Goal: Navigation & Orientation: Find specific page/section

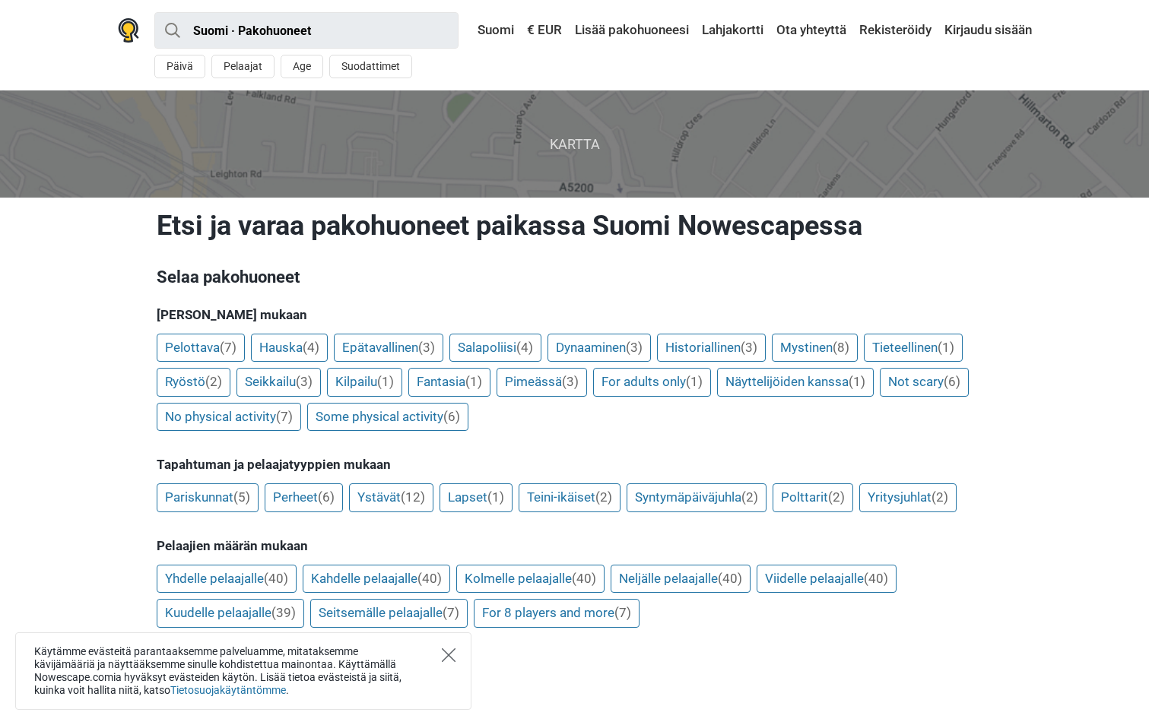
click at [450, 655] on icon "Close" at bounding box center [449, 656] width 14 height 14
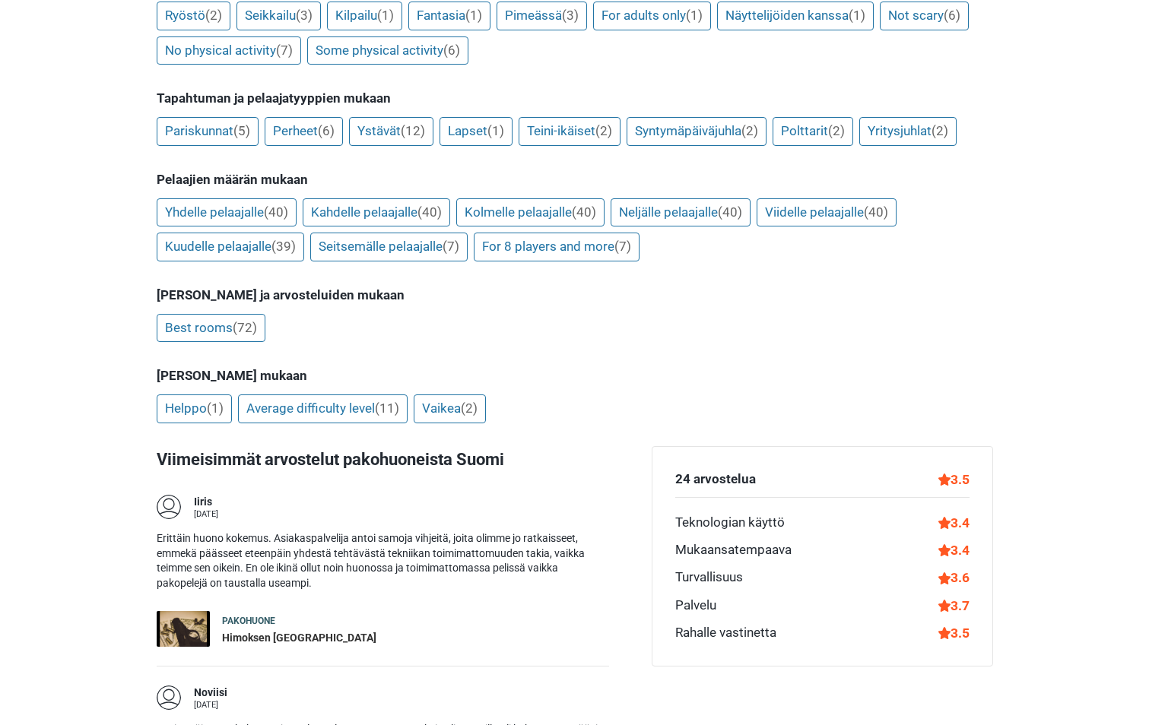
scroll to position [304, 0]
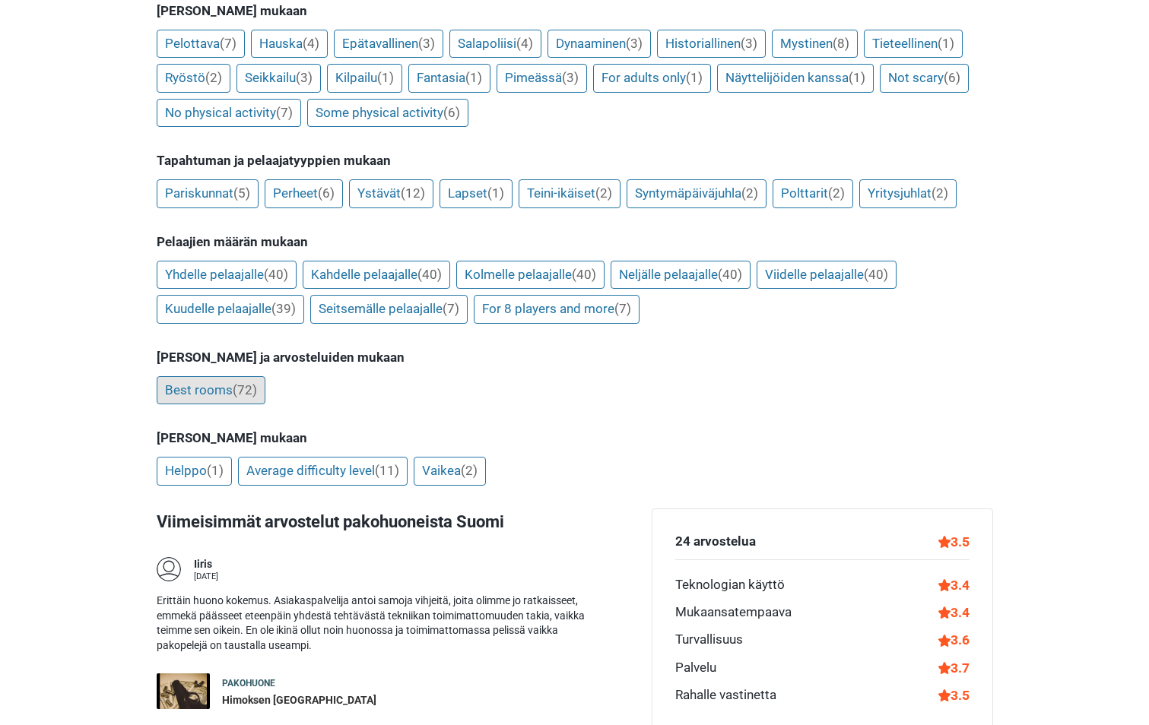
click at [217, 386] on link "Best rooms (72)" at bounding box center [211, 390] width 109 height 29
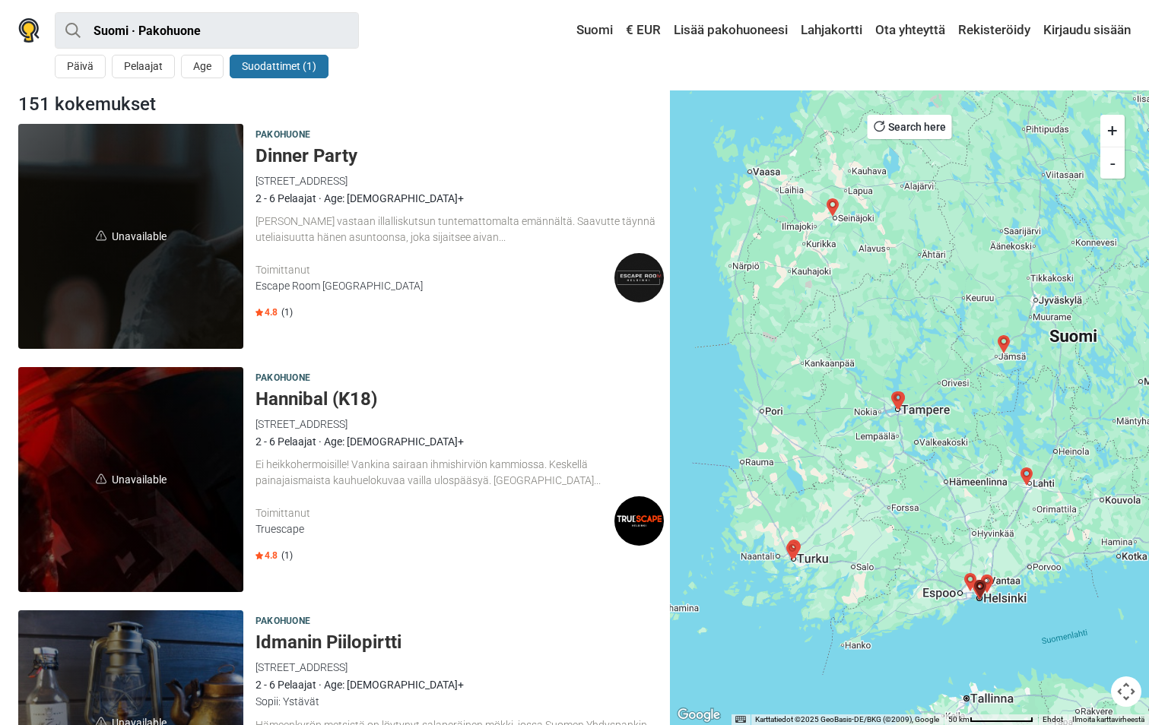
click at [279, 71] on button "Suodattimet (1)" at bounding box center [279, 67] width 99 height 24
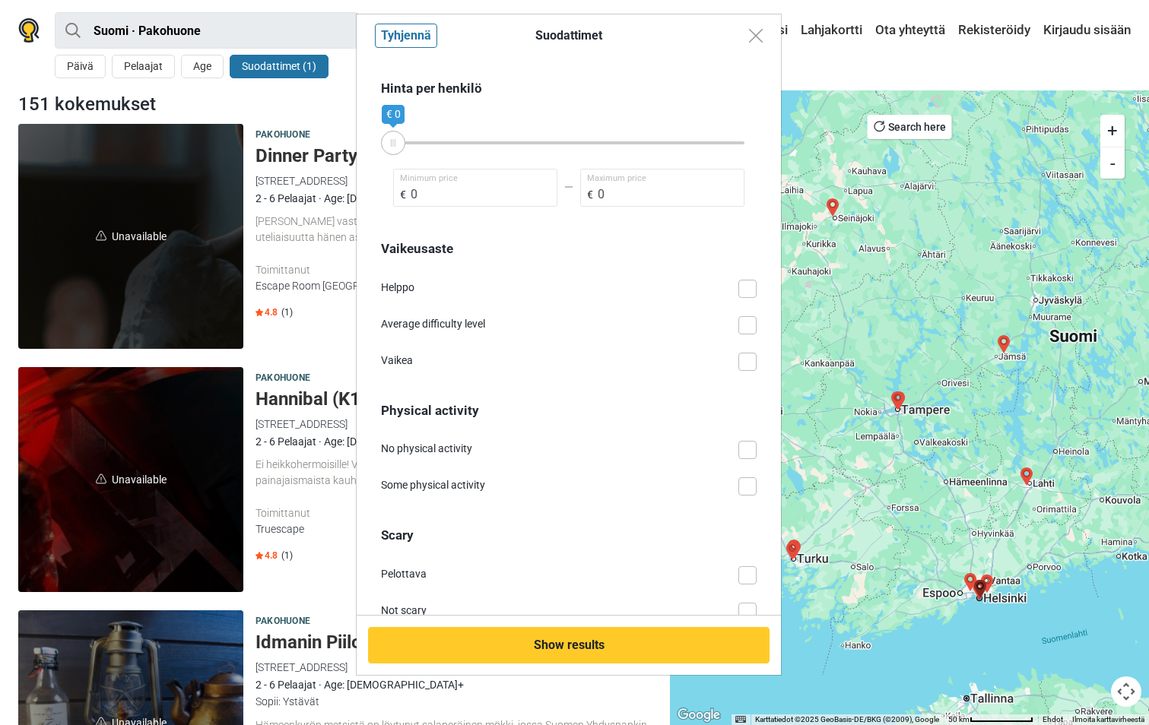
scroll to position [868, 0]
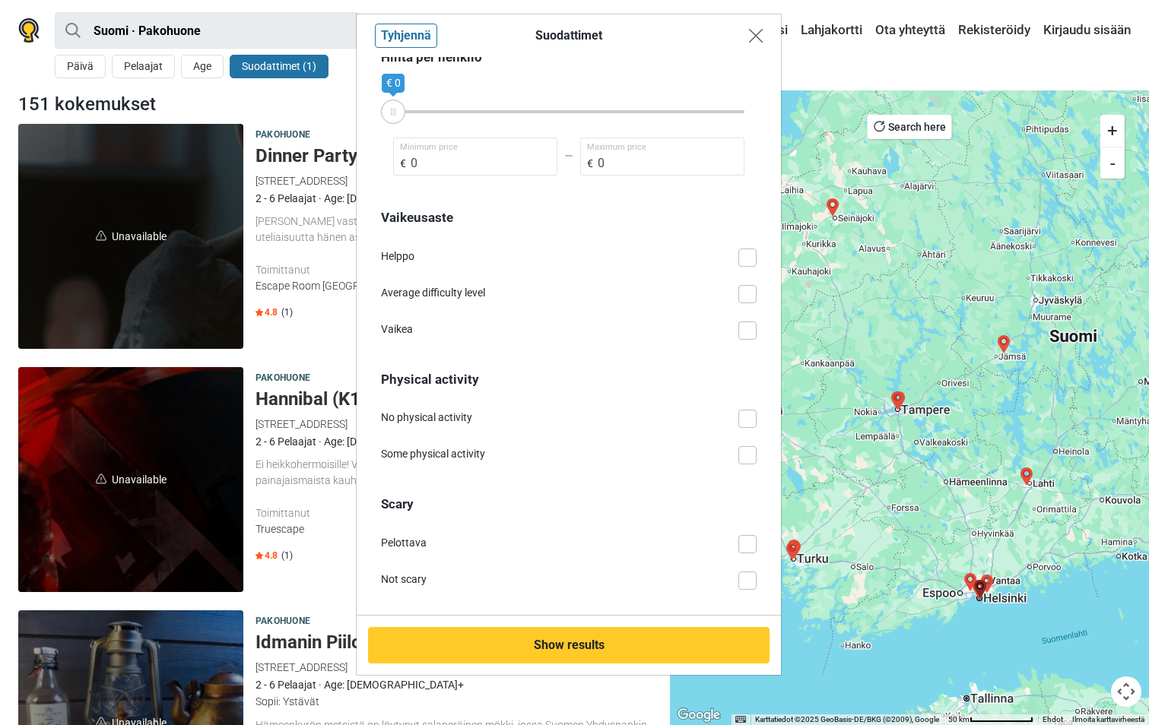
click at [757, 36] on img "Close modal" at bounding box center [756, 36] width 14 height 14
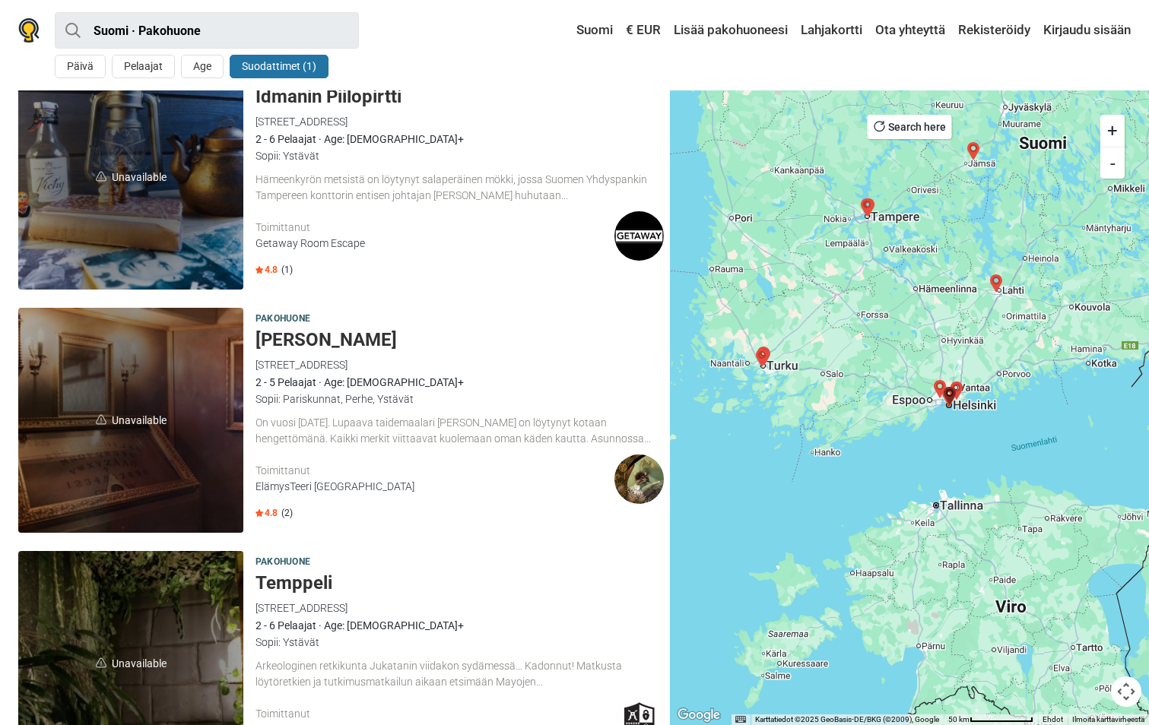
scroll to position [0, 0]
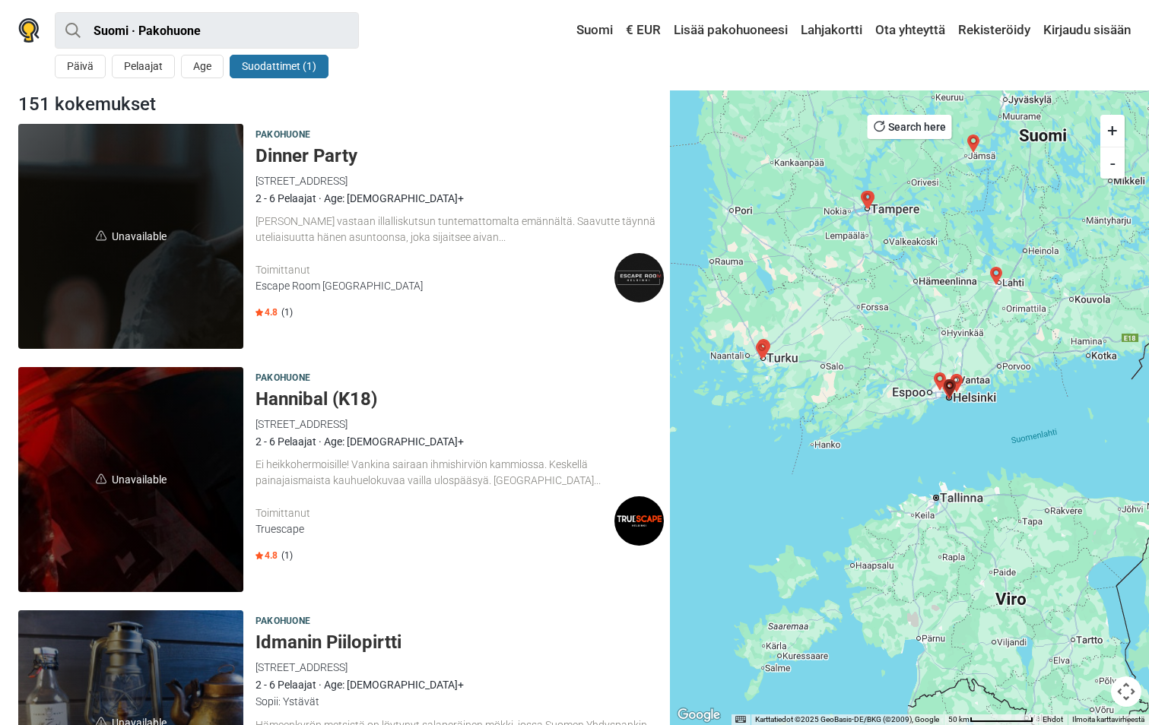
drag, startPoint x: 980, startPoint y: 423, endPoint x: 954, endPoint y: 219, distance: 206.2
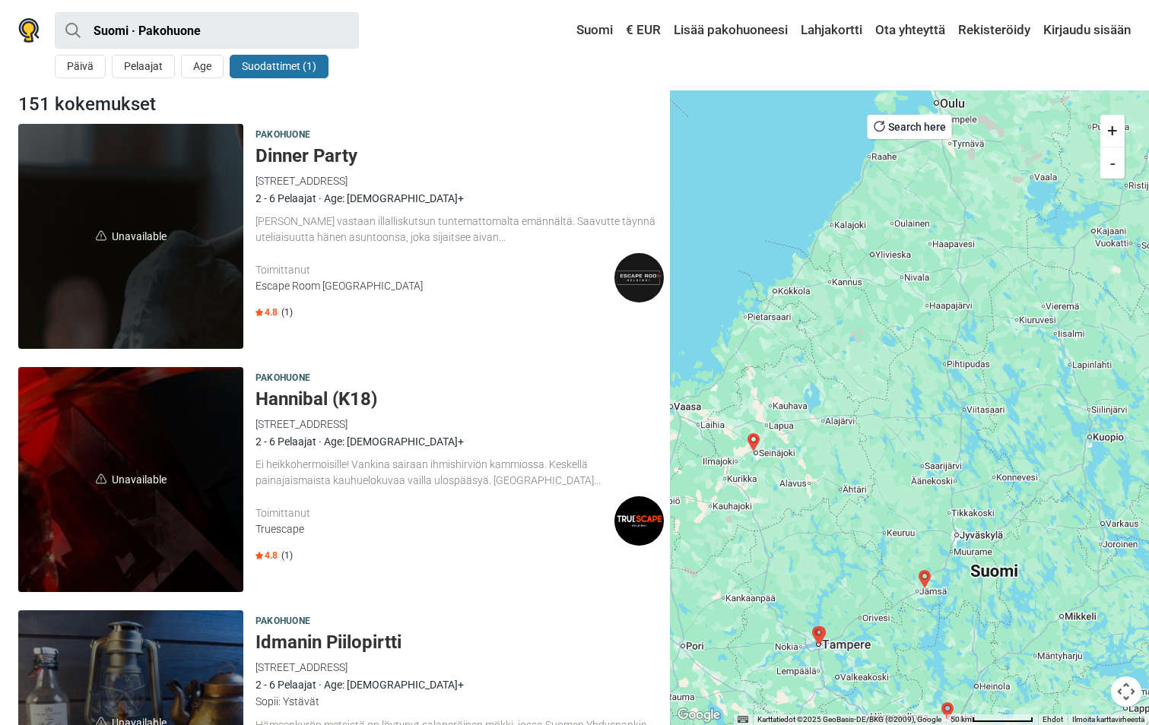
drag, startPoint x: 934, startPoint y: 258, endPoint x: 886, endPoint y: 699, distance: 443.7
click at [886, 699] on div at bounding box center [909, 407] width 479 height 635
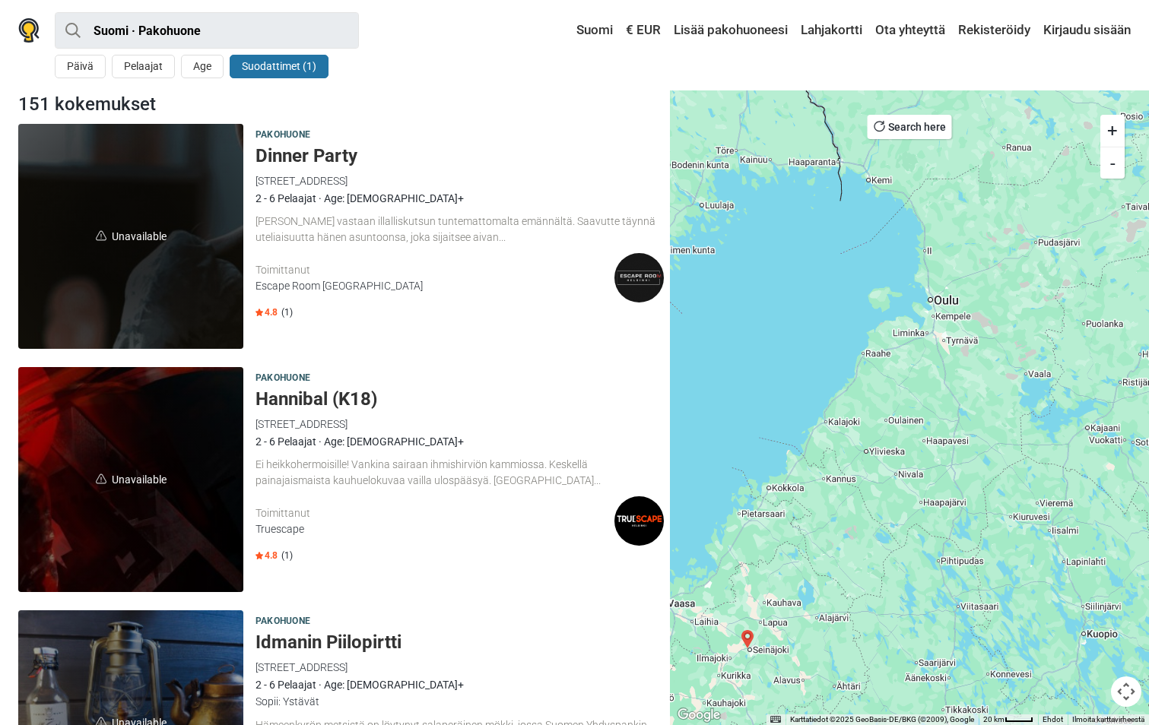
drag, startPoint x: 909, startPoint y: 325, endPoint x: 905, endPoint y: 523, distance: 197.7
click at [905, 523] on div at bounding box center [909, 407] width 479 height 635
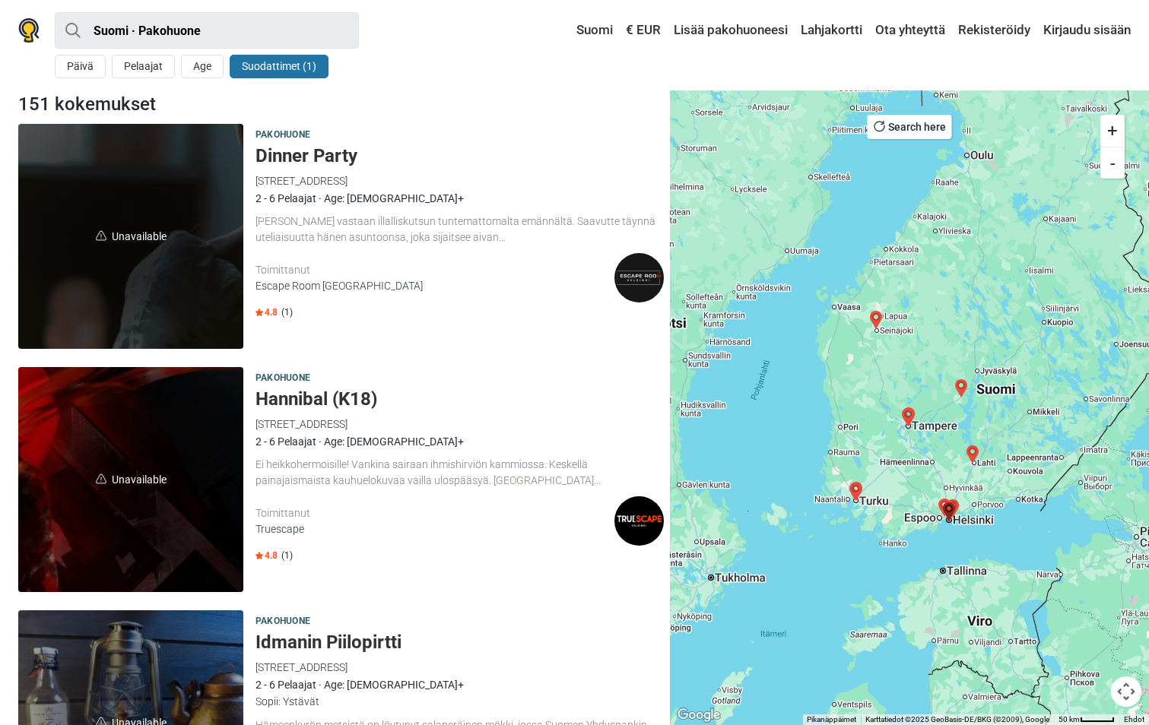
drag, startPoint x: 934, startPoint y: 549, endPoint x: 988, endPoint y: 291, distance: 263.2
click at [988, 291] on div at bounding box center [909, 407] width 479 height 635
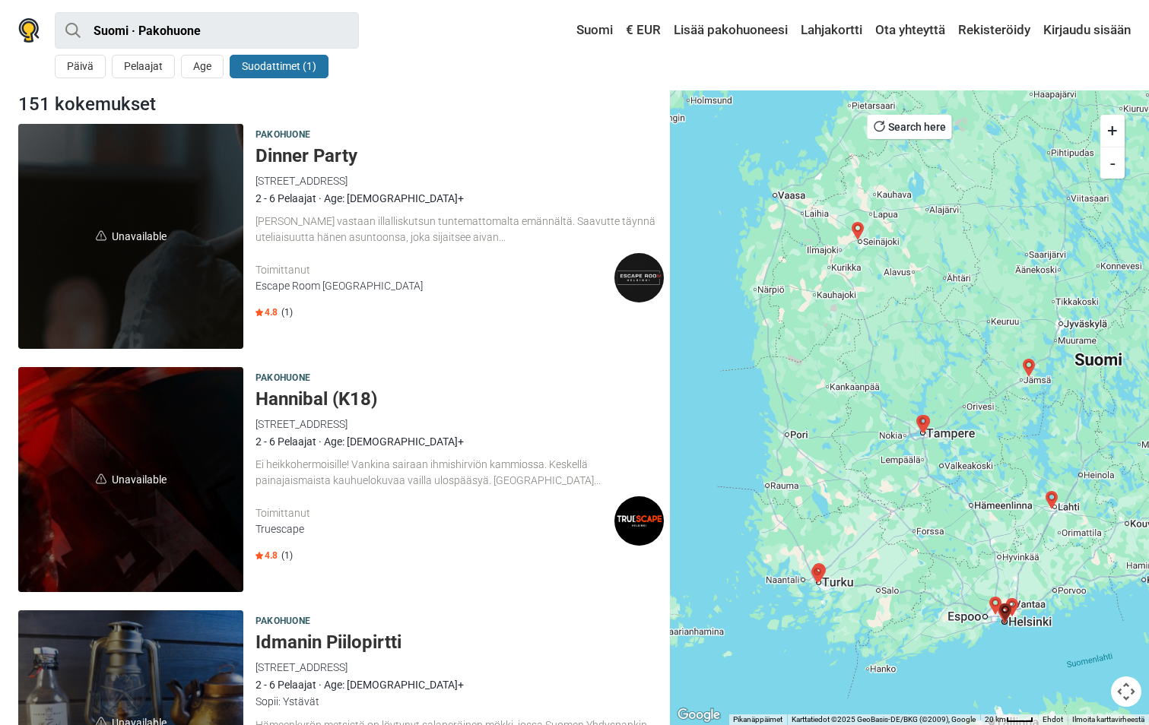
drag, startPoint x: 861, startPoint y: 271, endPoint x: 963, endPoint y: 275, distance: 102.0
click at [963, 275] on div at bounding box center [909, 407] width 479 height 635
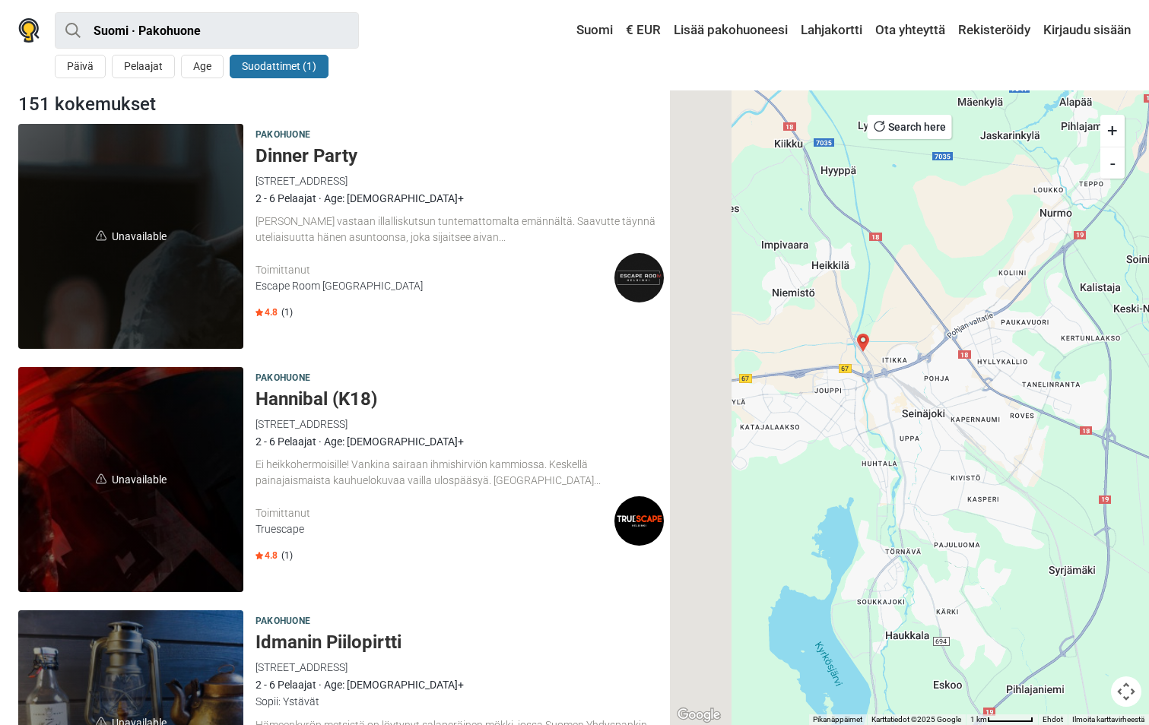
drag, startPoint x: 785, startPoint y: 344, endPoint x: 966, endPoint y: 298, distance: 186.1
click at [966, 298] on div at bounding box center [909, 407] width 479 height 635
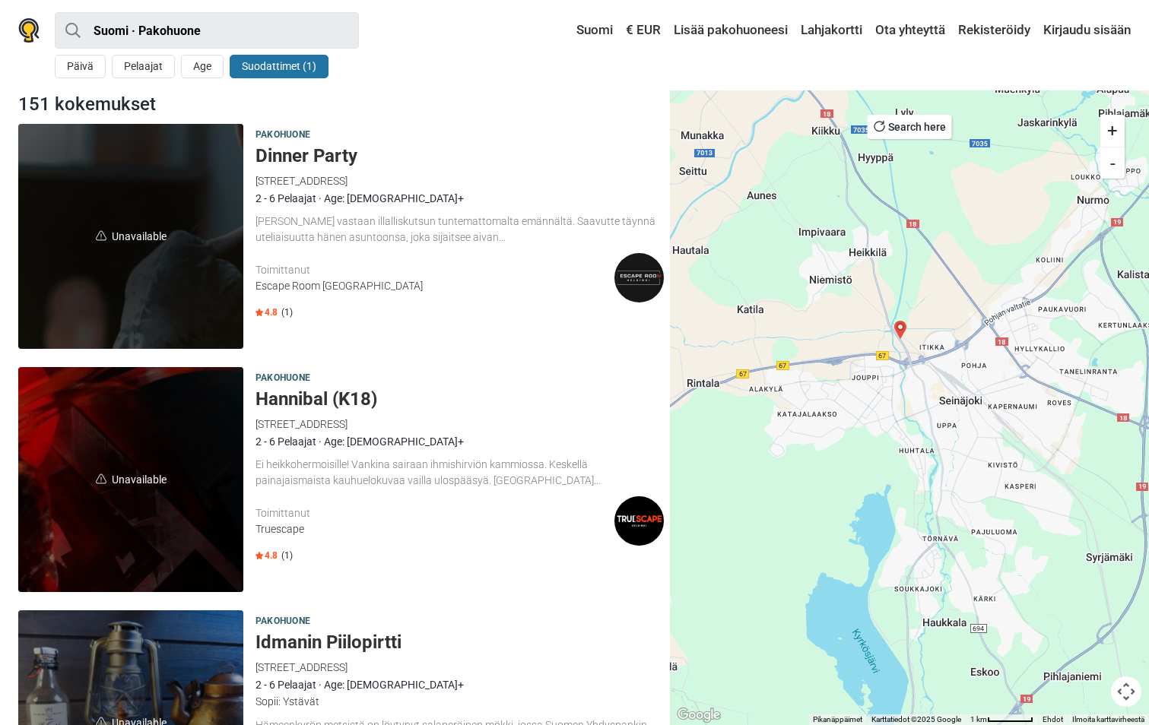
click at [899, 327] on img "Länsimetro" at bounding box center [900, 330] width 18 height 18
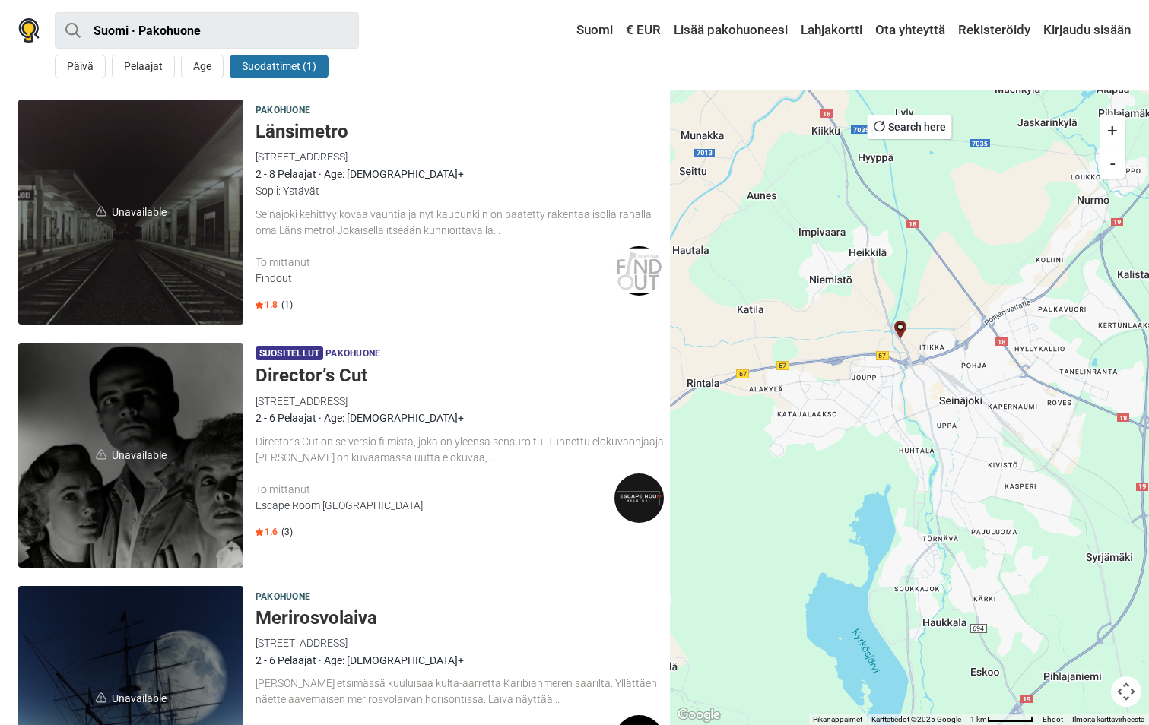
scroll to position [2704, 0]
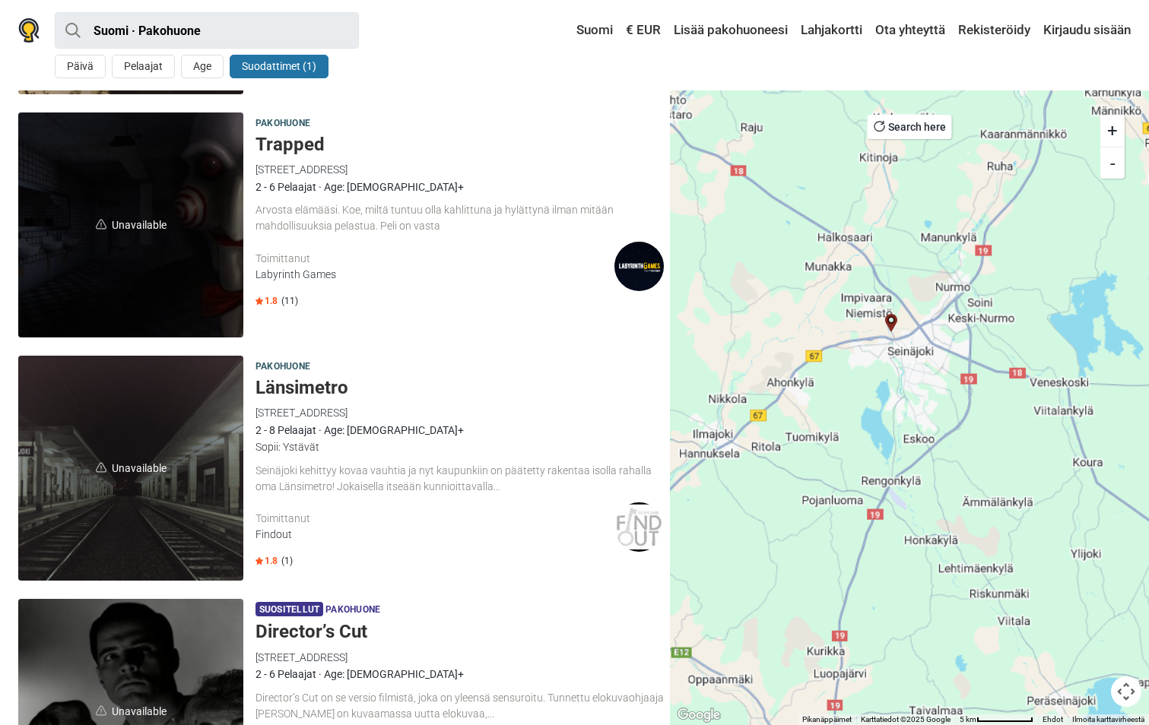
drag, startPoint x: 977, startPoint y: 500, endPoint x: 851, endPoint y: 299, distance: 237.7
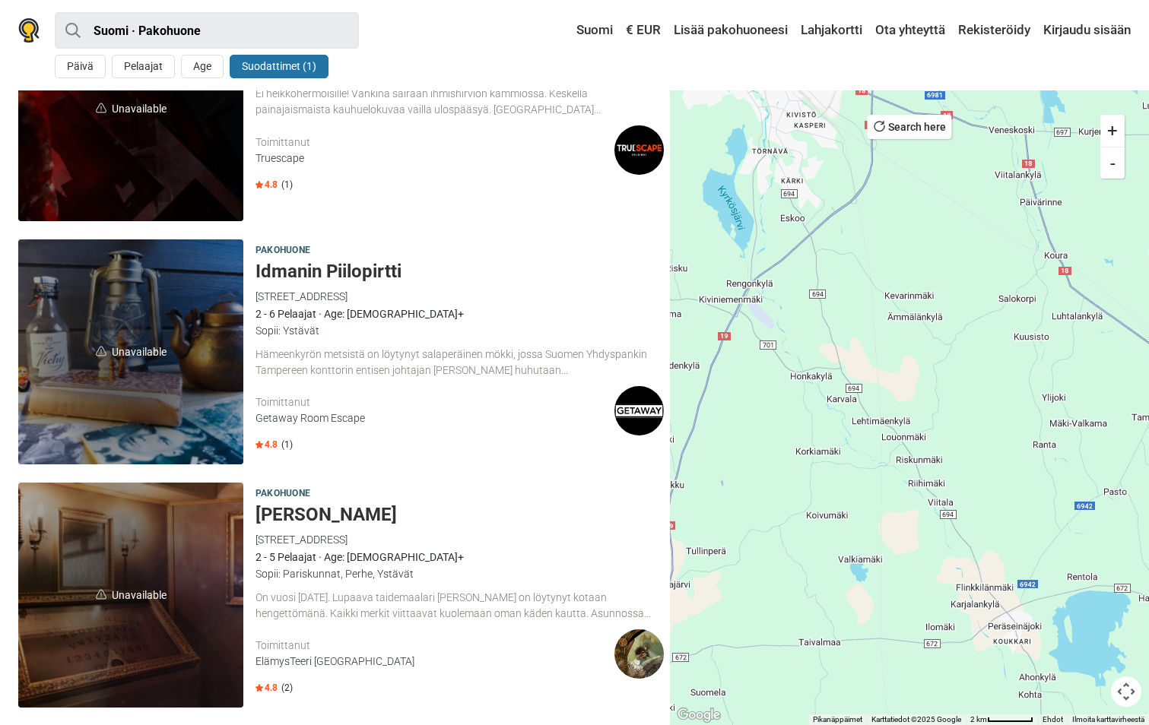
scroll to position [0, 0]
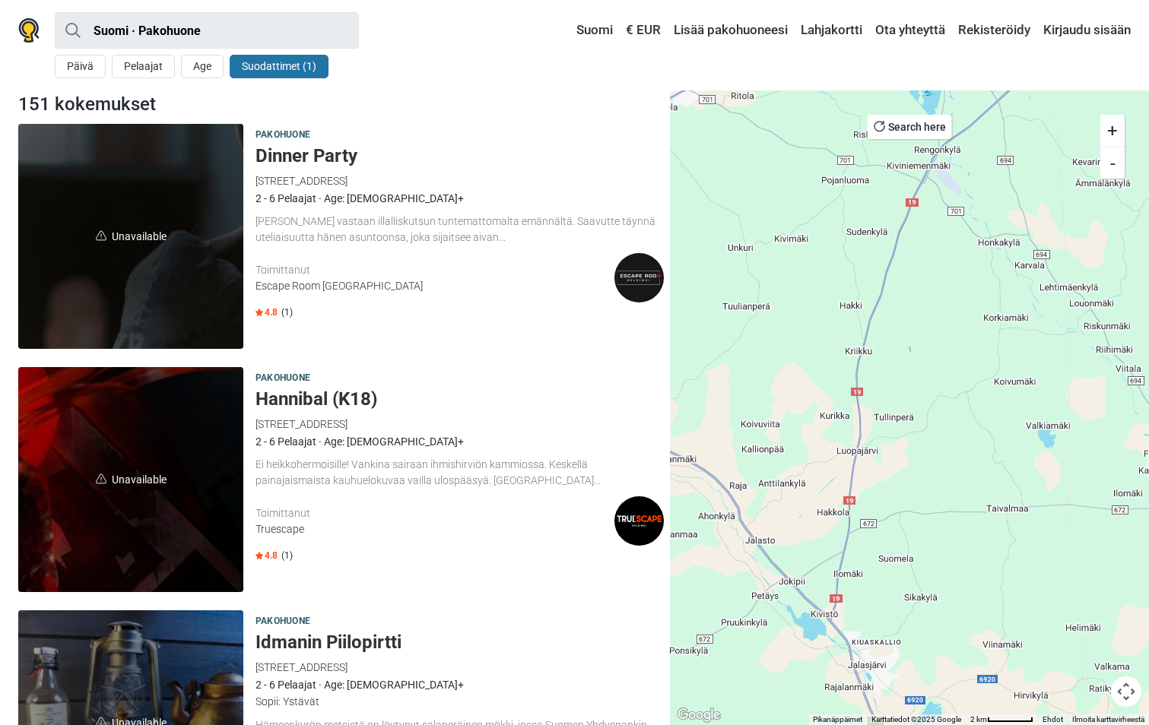
drag, startPoint x: 780, startPoint y: 419, endPoint x: 986, endPoint y: 236, distance: 275.2
click at [979, 260] on div at bounding box center [909, 407] width 479 height 635
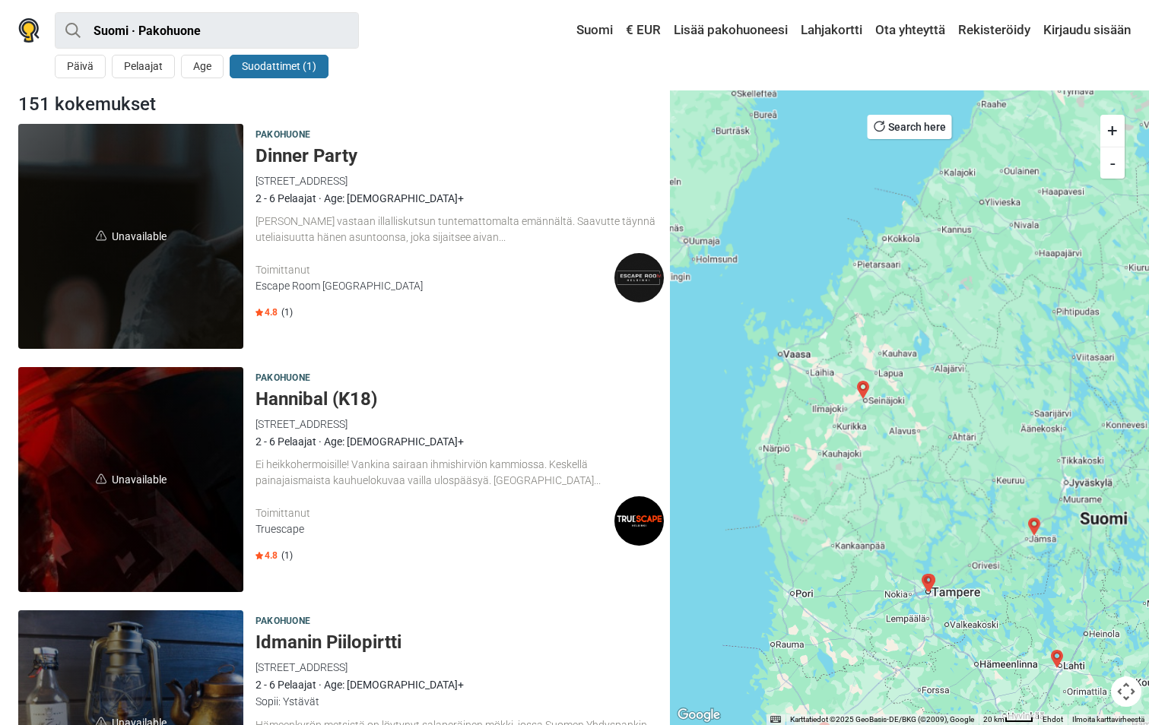
drag, startPoint x: 1020, startPoint y: 585, endPoint x: 853, endPoint y: 429, distance: 228.6
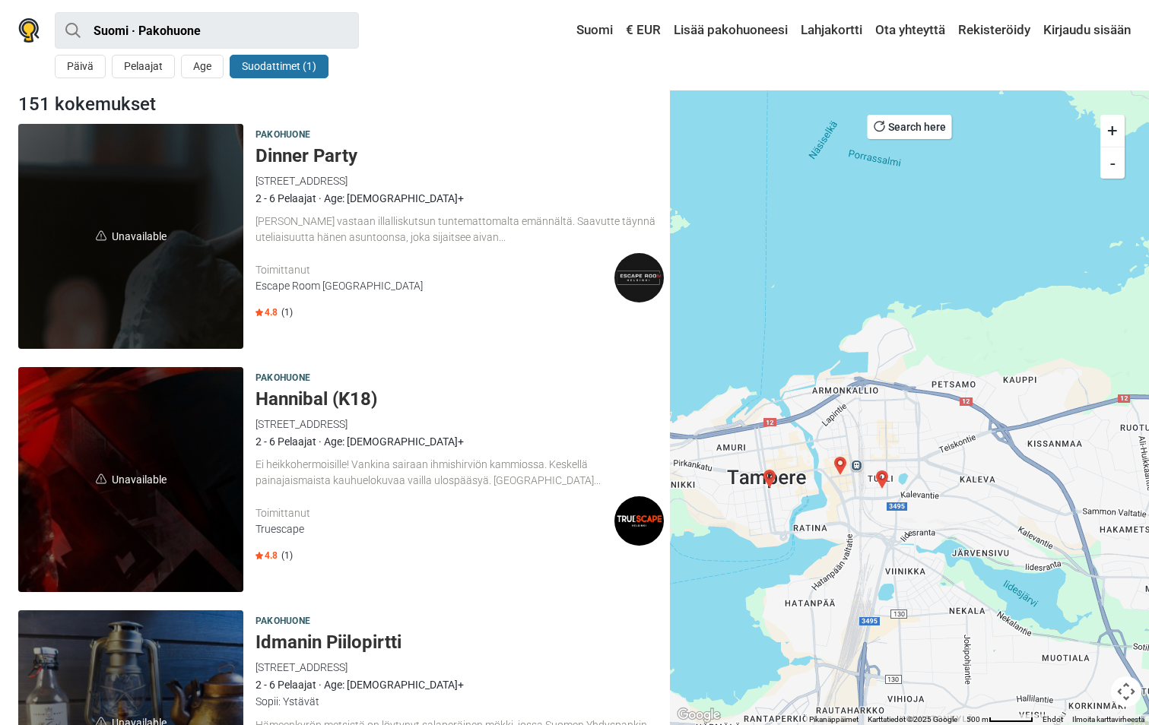
click at [769, 476] on img "Back in Time" at bounding box center [769, 479] width 18 height 18
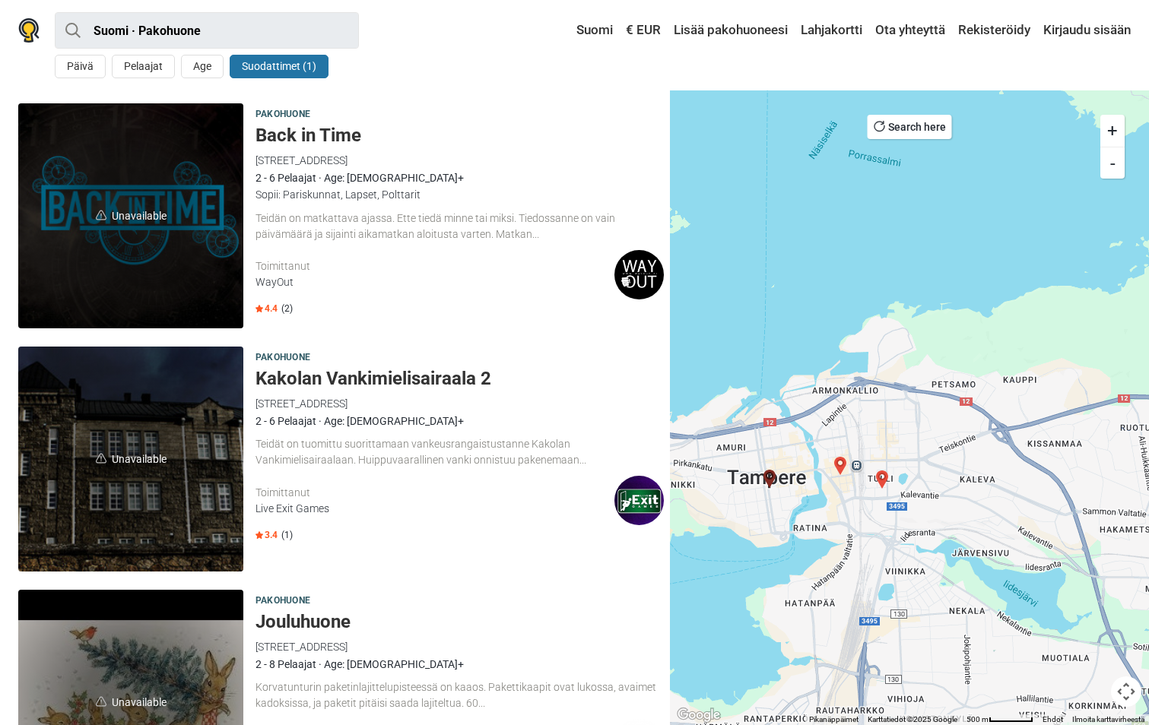
scroll to position [1487, 0]
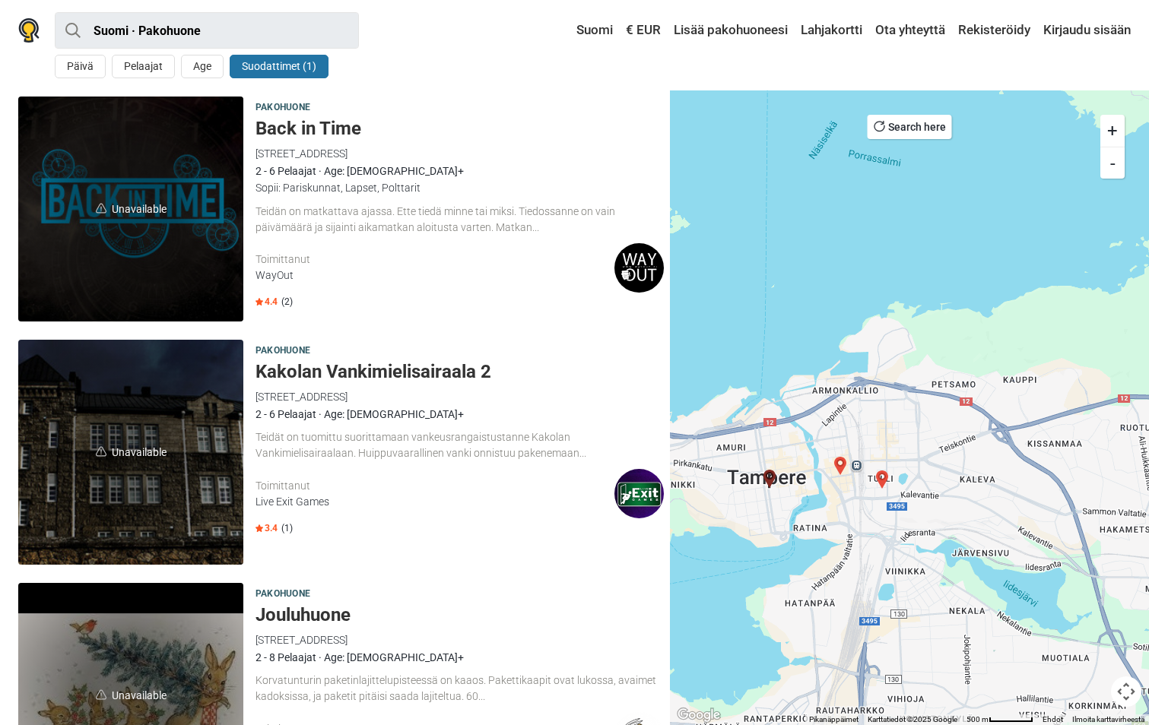
click at [838, 458] on img "Marien Muotokuvat" at bounding box center [840, 466] width 18 height 18
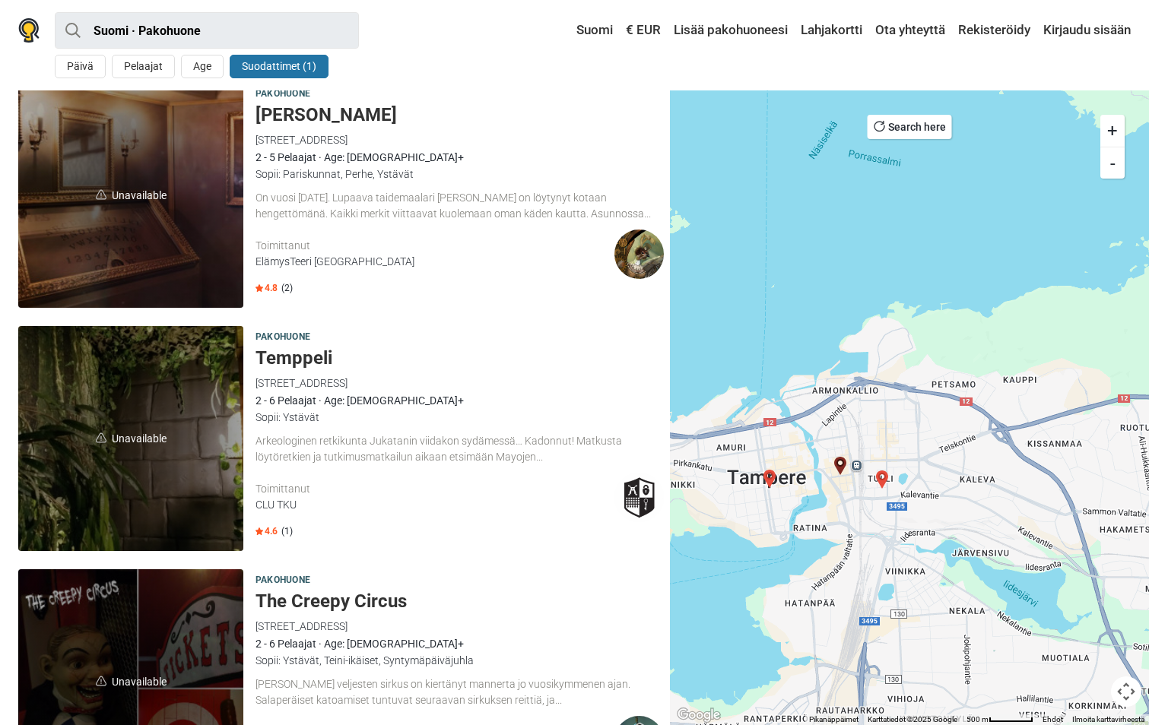
scroll to position [757, 0]
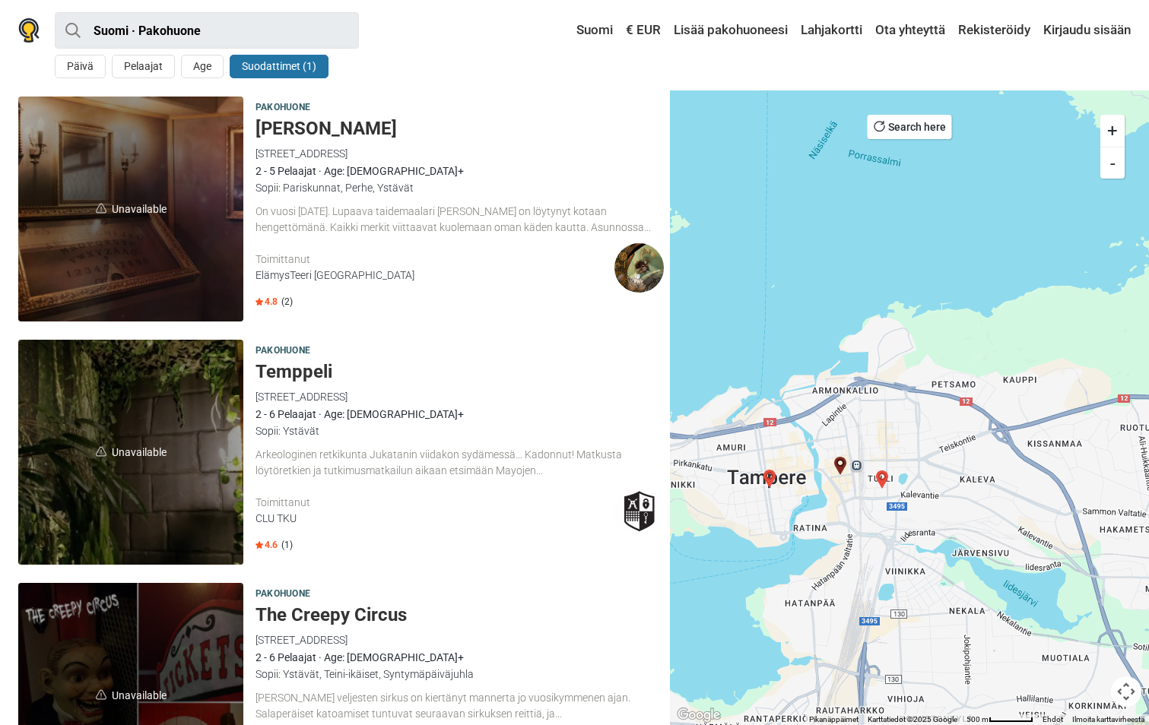
click at [881, 478] on img "Idmanin Piilopirtti" at bounding box center [882, 480] width 18 height 18
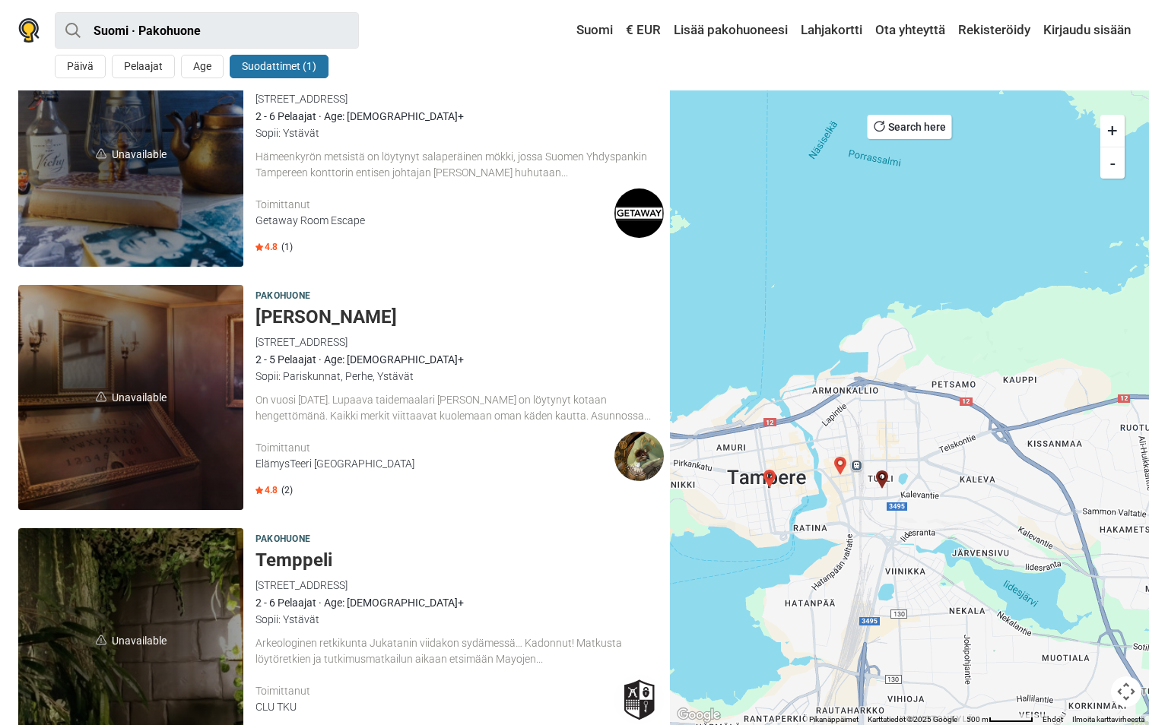
scroll to position [514, 0]
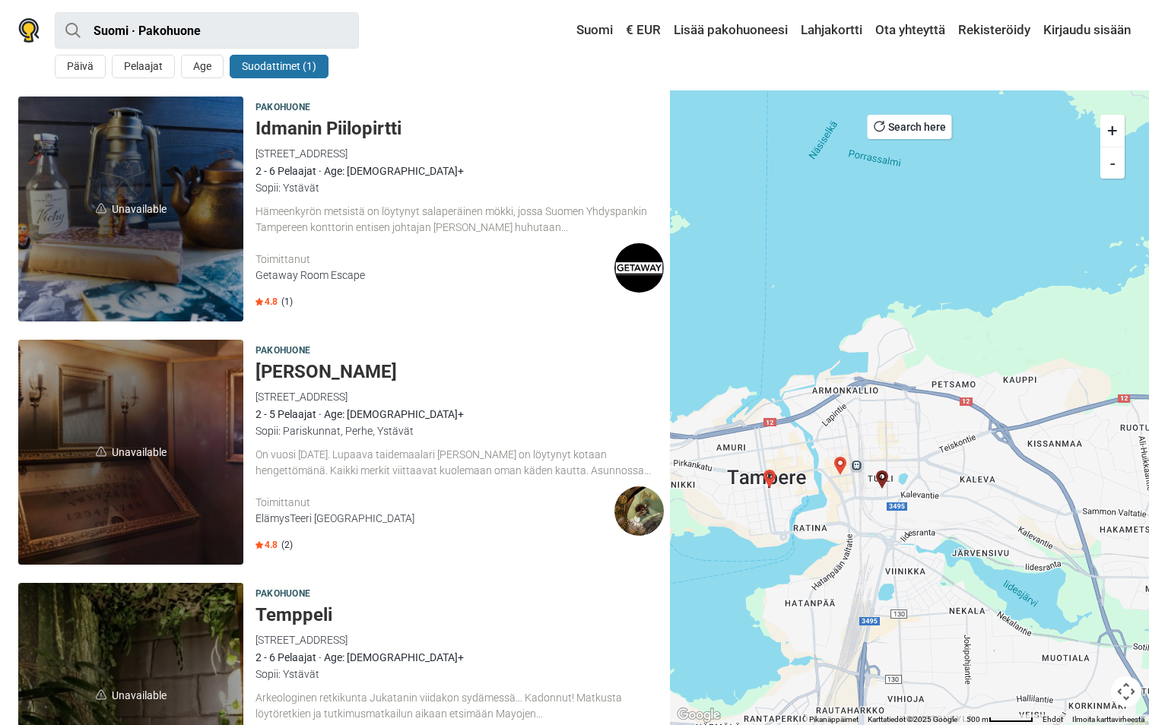
click at [841, 465] on img "Marien Muotokuvat" at bounding box center [840, 466] width 18 height 18
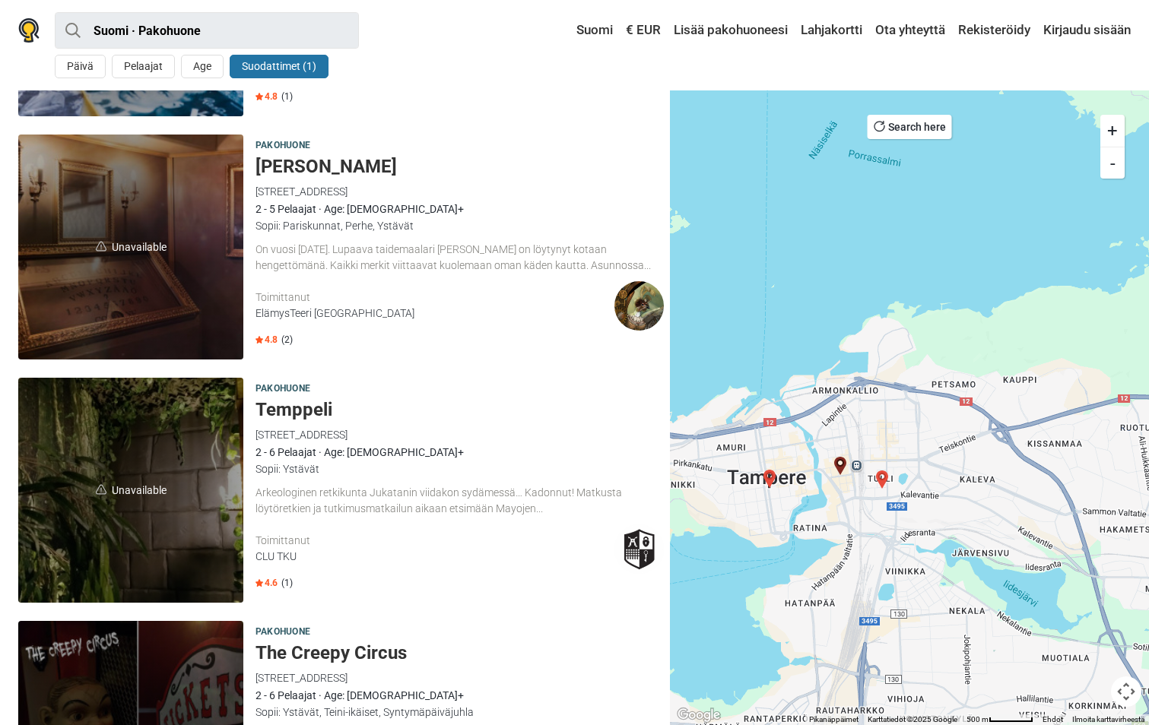
scroll to position [757, 0]
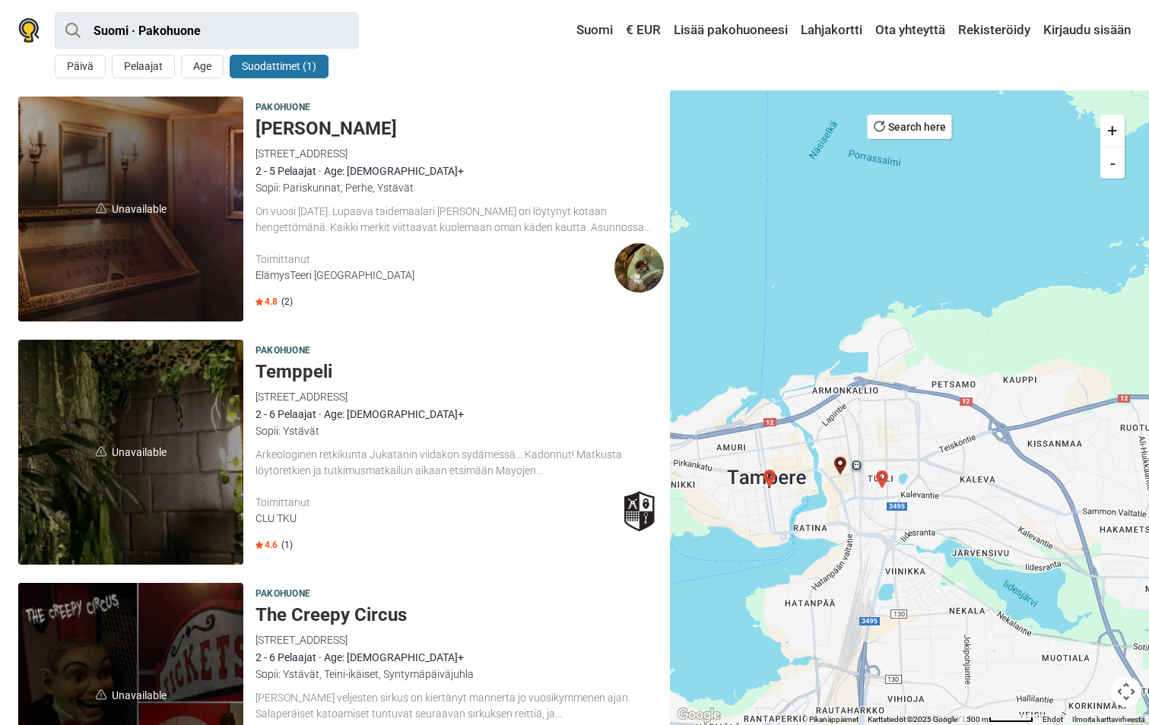
click at [883, 477] on img "Idmanin Piilopirtti" at bounding box center [882, 480] width 18 height 18
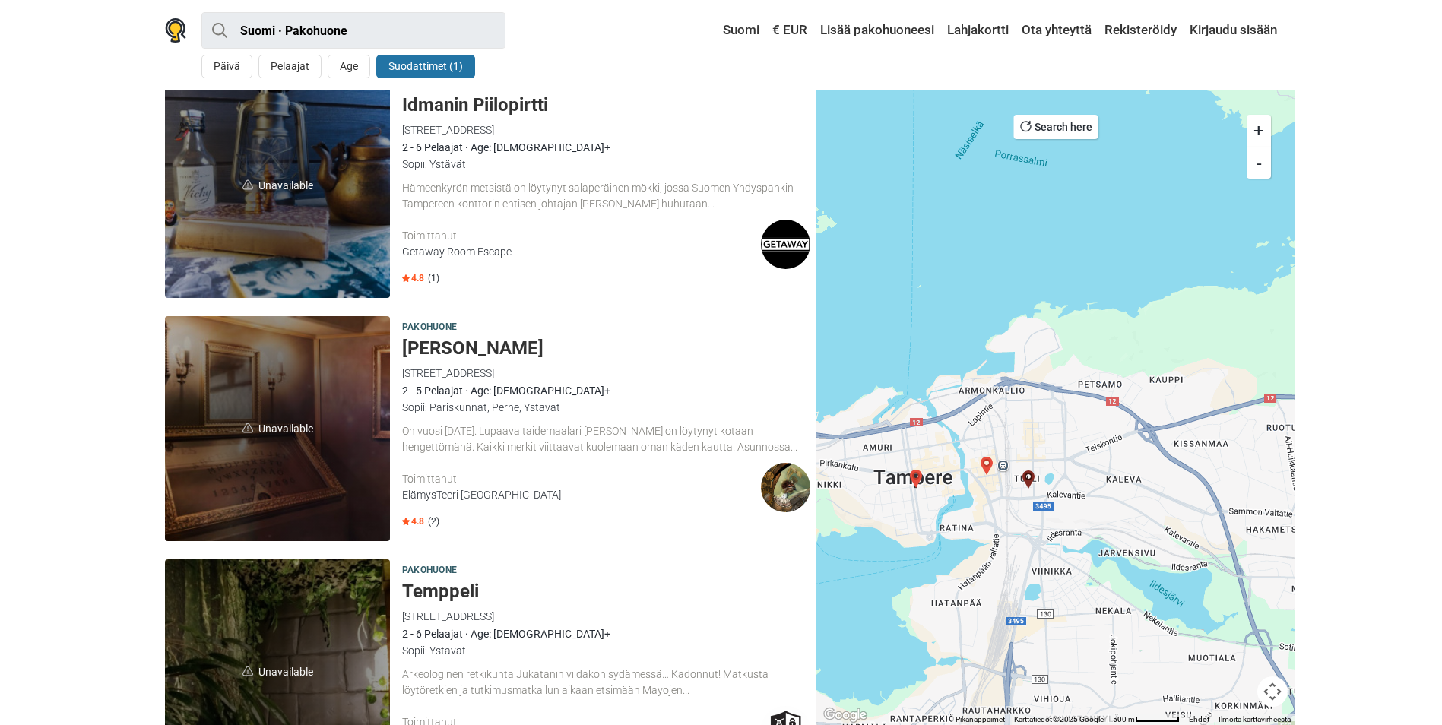
scroll to position [514, 0]
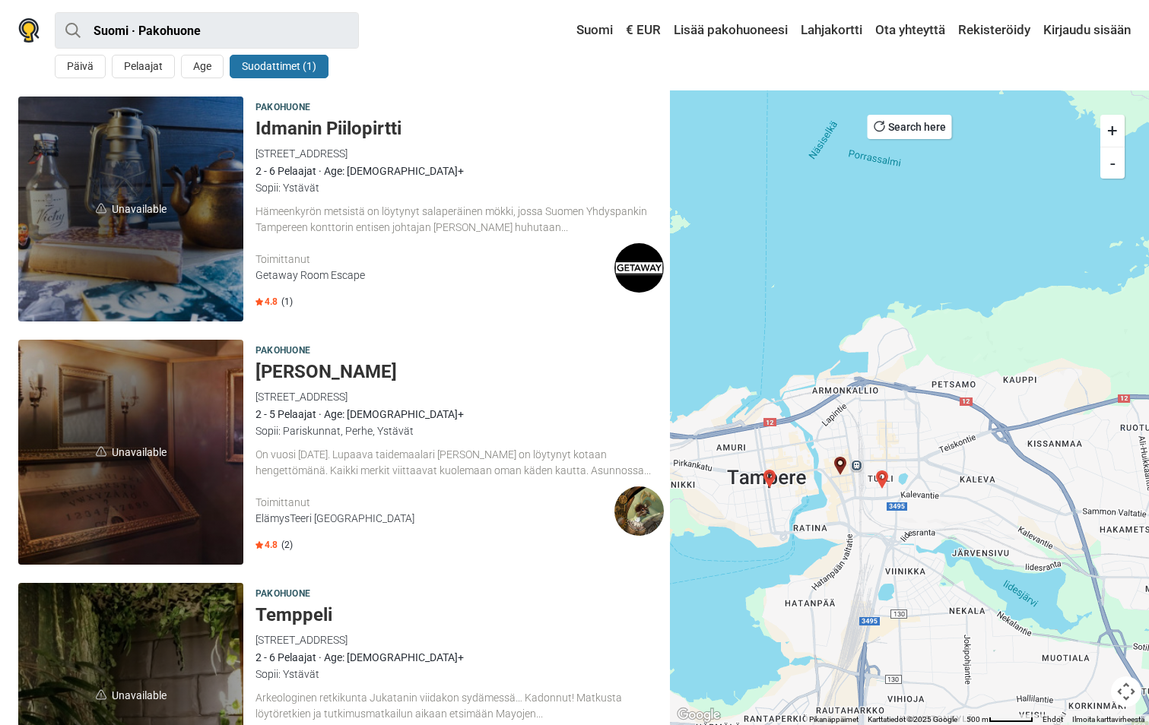
click at [882, 475] on img "Idmanin Piilopirtti" at bounding box center [882, 480] width 18 height 18
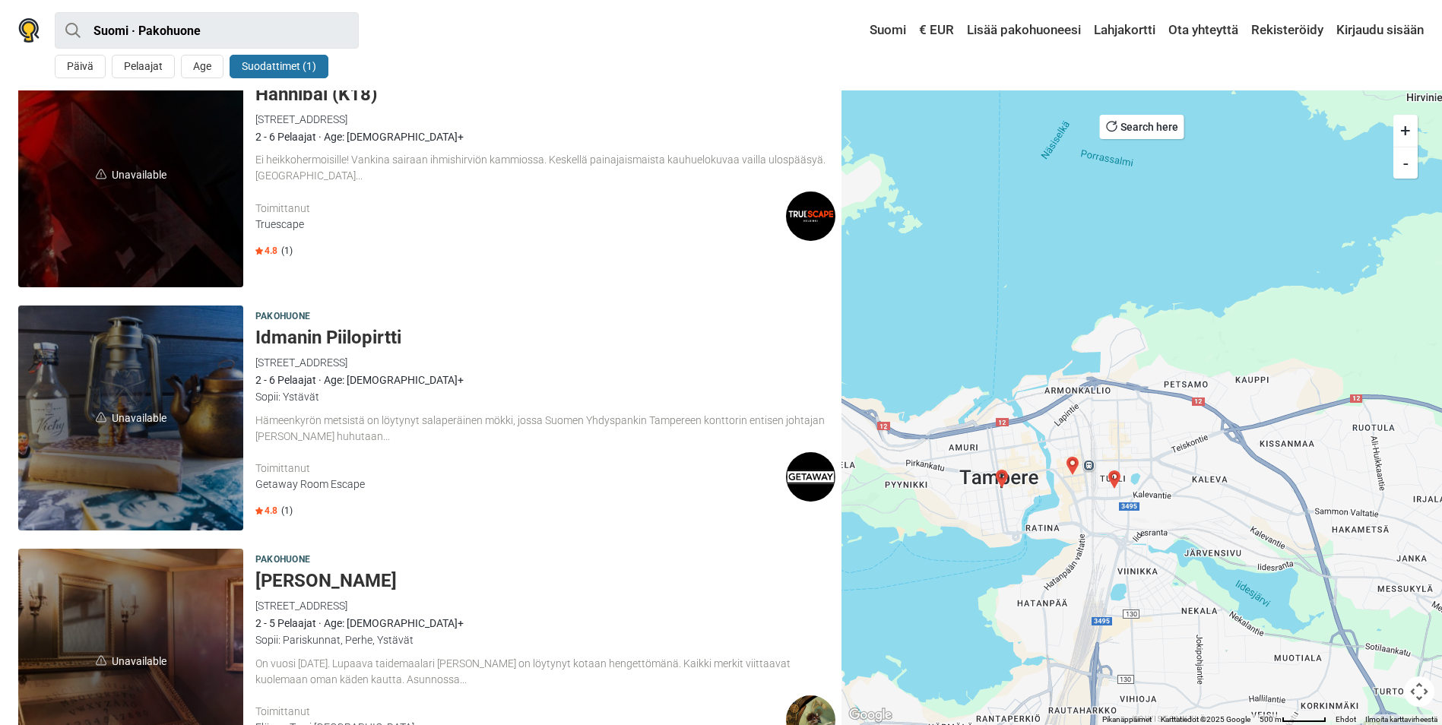
scroll to position [1739, 0]
